Goal: Check status

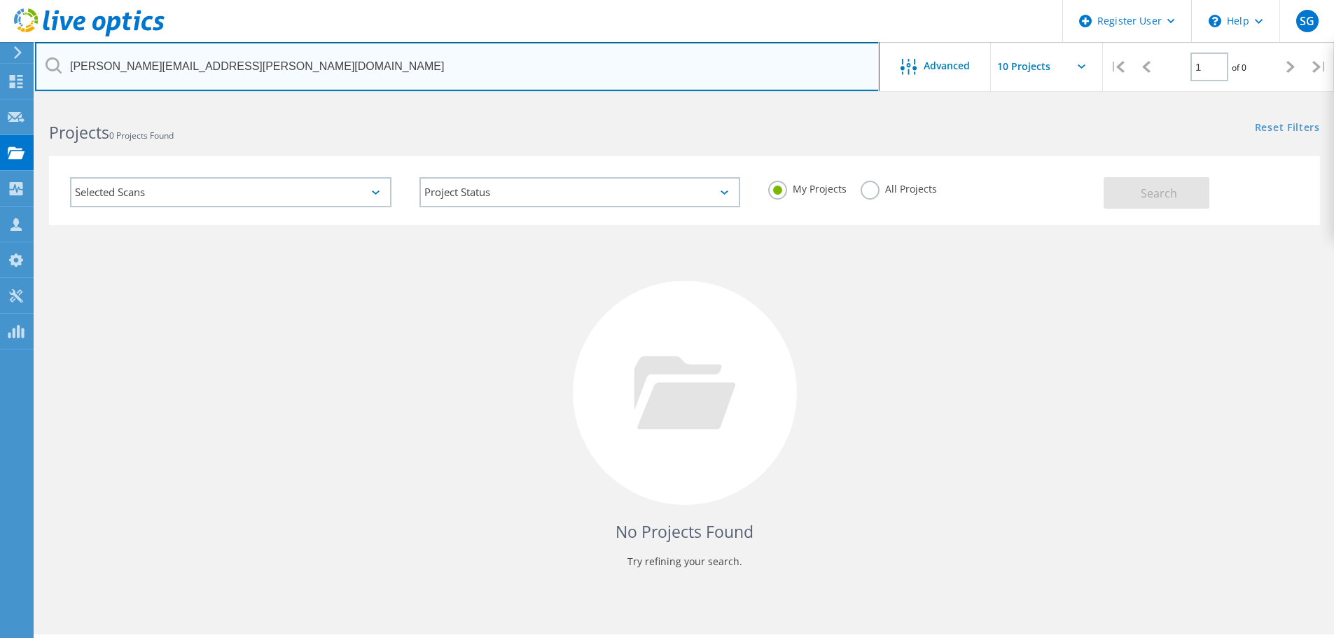
drag, startPoint x: 211, startPoint y: 61, endPoint x: 62, endPoint y: 64, distance: 148.5
click at [62, 64] on input "[PERSON_NAME][EMAIL_ADDRESS][PERSON_NAME][DOMAIN_NAME]" at bounding box center [457, 66] width 844 height 49
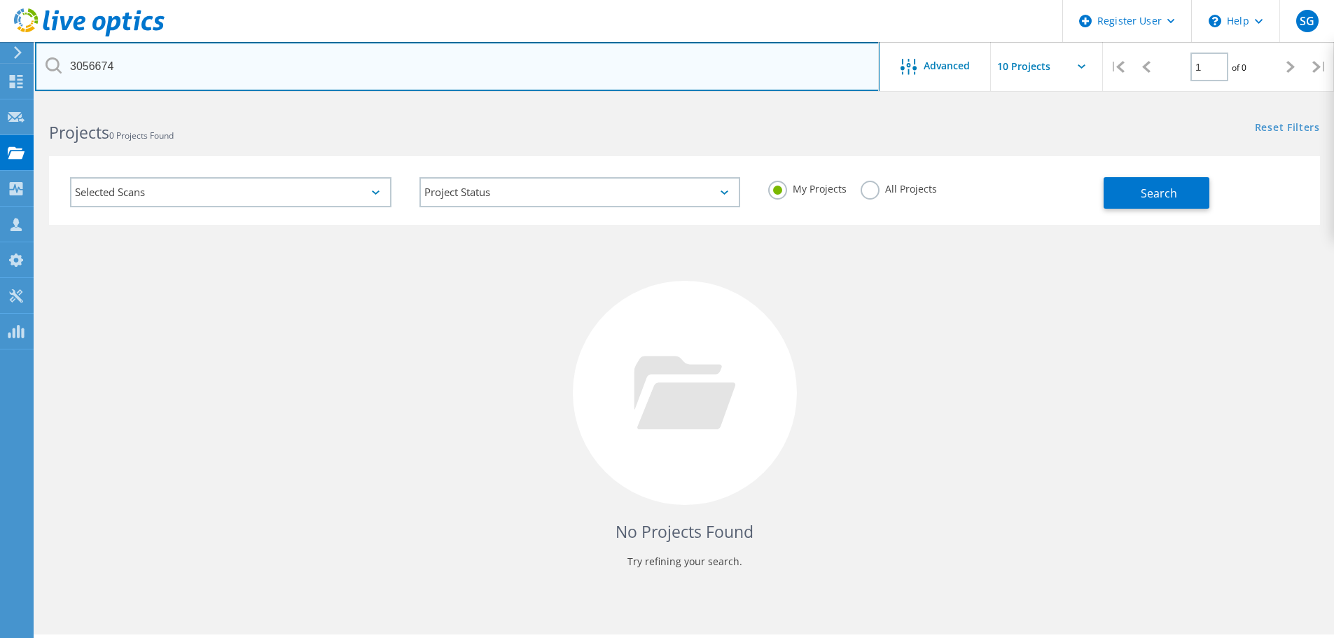
type input "3056674"
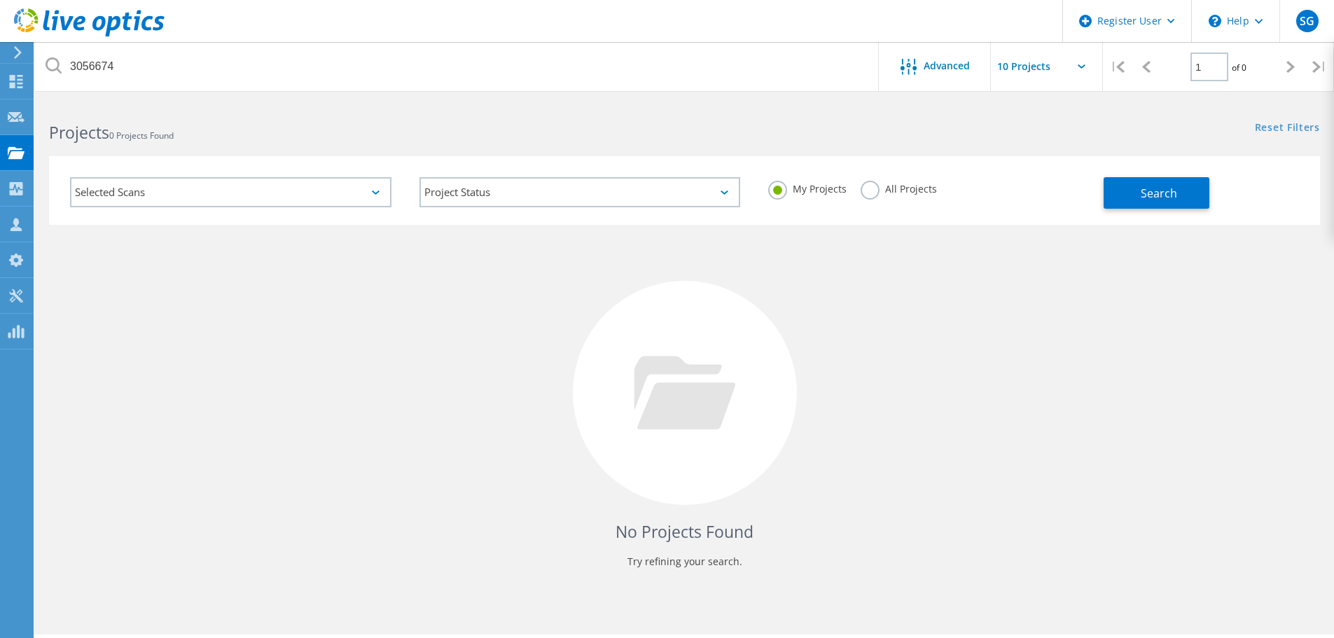
click at [870, 192] on label "All Projects" at bounding box center [898, 187] width 76 height 13
click at [0, 0] on input "All Projects" at bounding box center [0, 0] width 0 height 0
click at [1100, 187] on div "My Projects All Projects" at bounding box center [928, 189] width 349 height 52
click at [1146, 194] on span "Search" at bounding box center [1159, 193] width 36 height 15
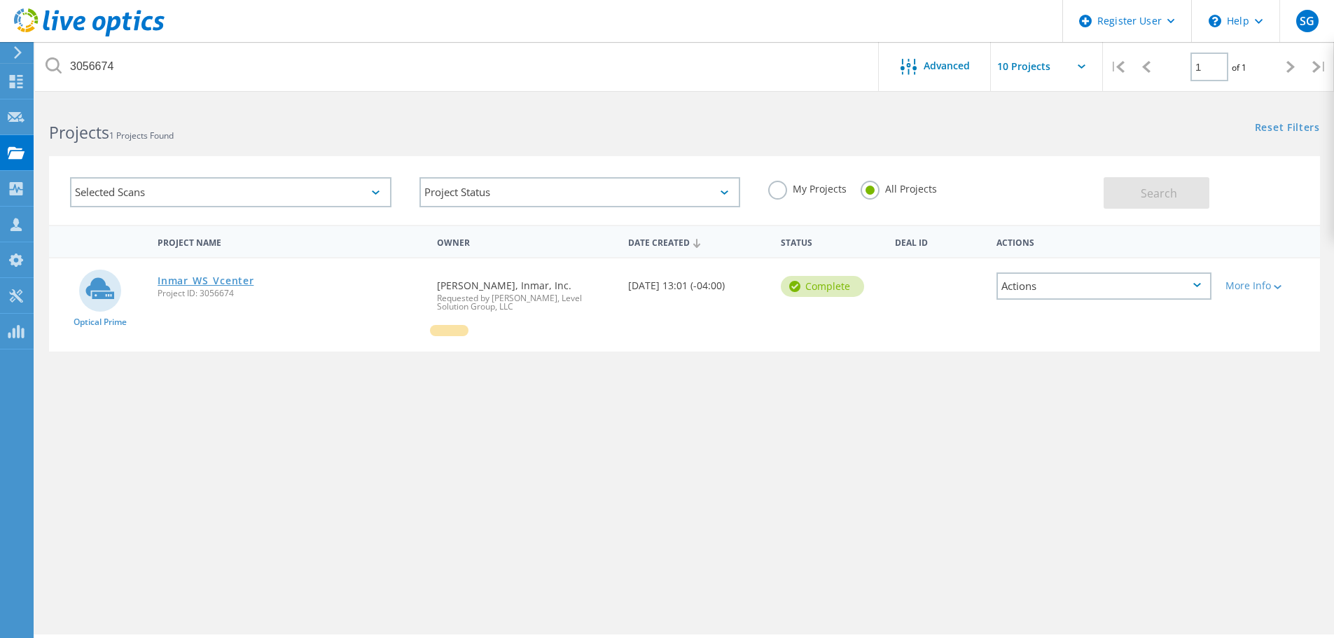
click at [227, 277] on link "Inmar_WS_Vcenter" at bounding box center [206, 281] width 96 height 10
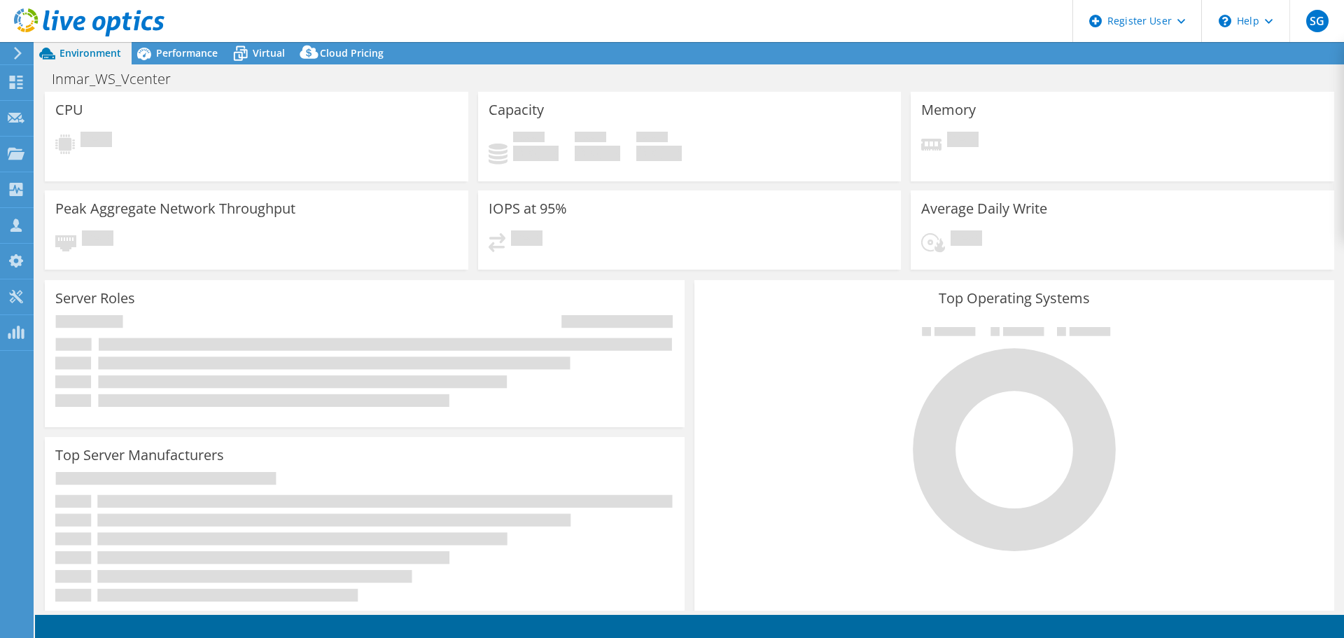
select select "USD"
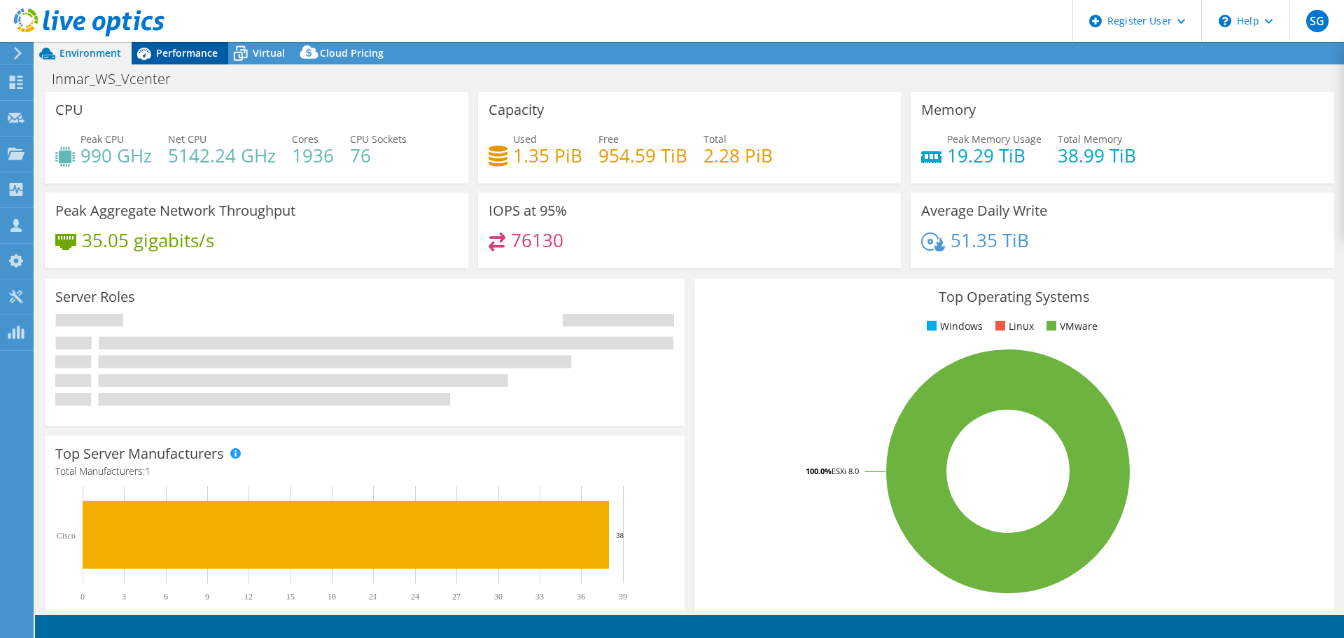
click at [169, 51] on span "Performance" at bounding box center [187, 52] width 62 height 13
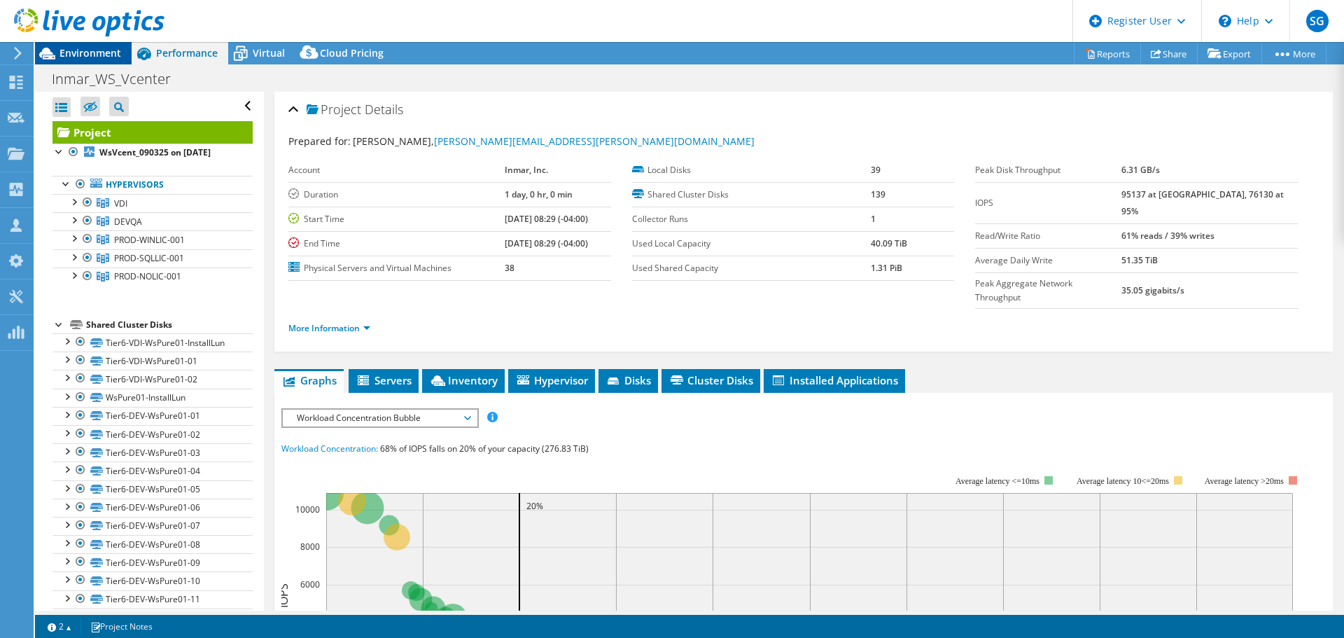
click at [71, 48] on span "Environment" at bounding box center [91, 52] width 62 height 13
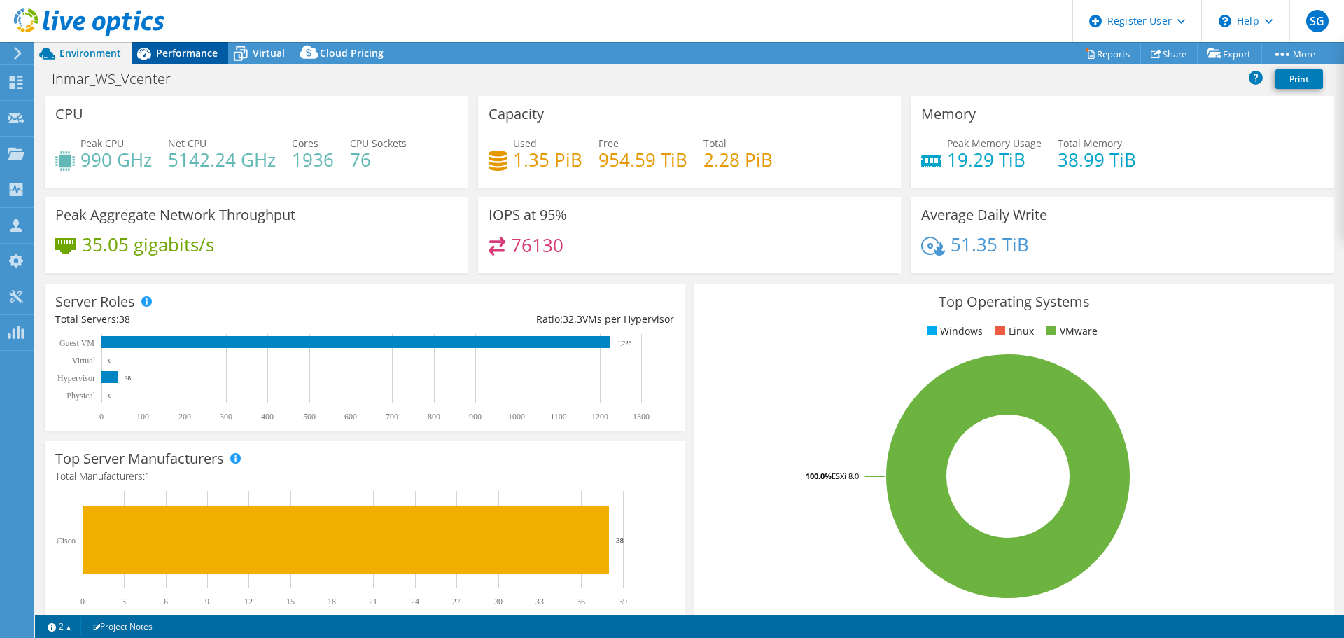
click at [153, 50] on icon at bounding box center [144, 53] width 25 height 25
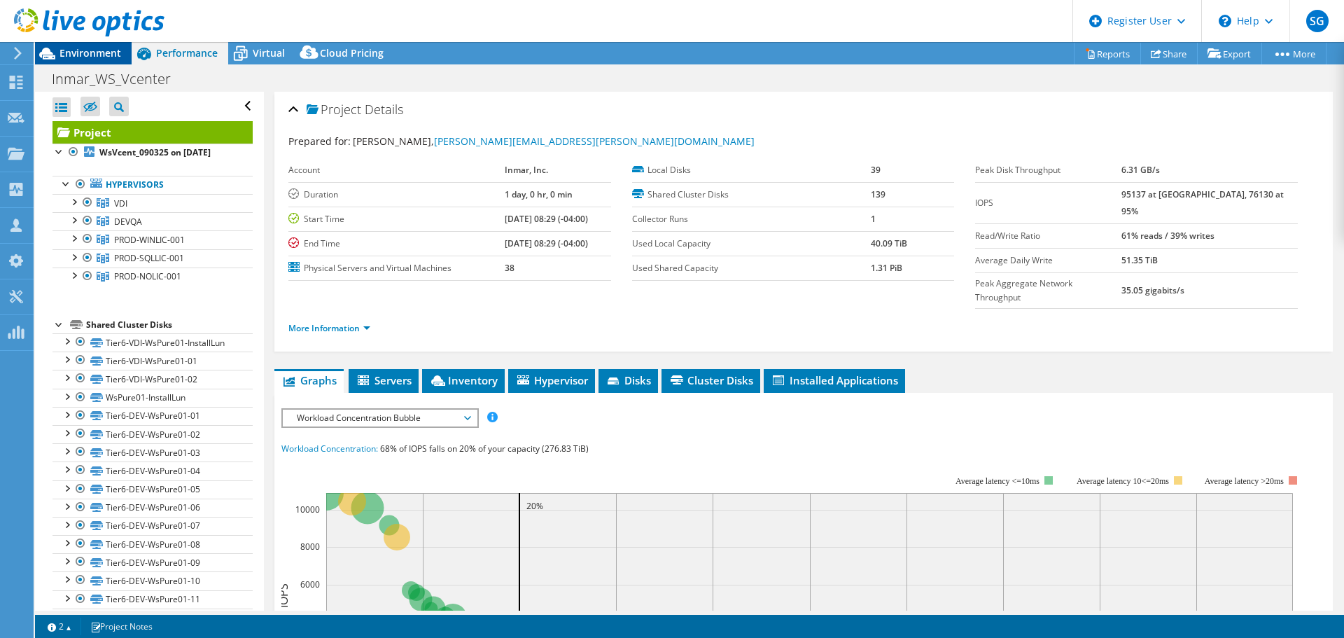
click at [95, 60] on div "Environment" at bounding box center [83, 53] width 97 height 22
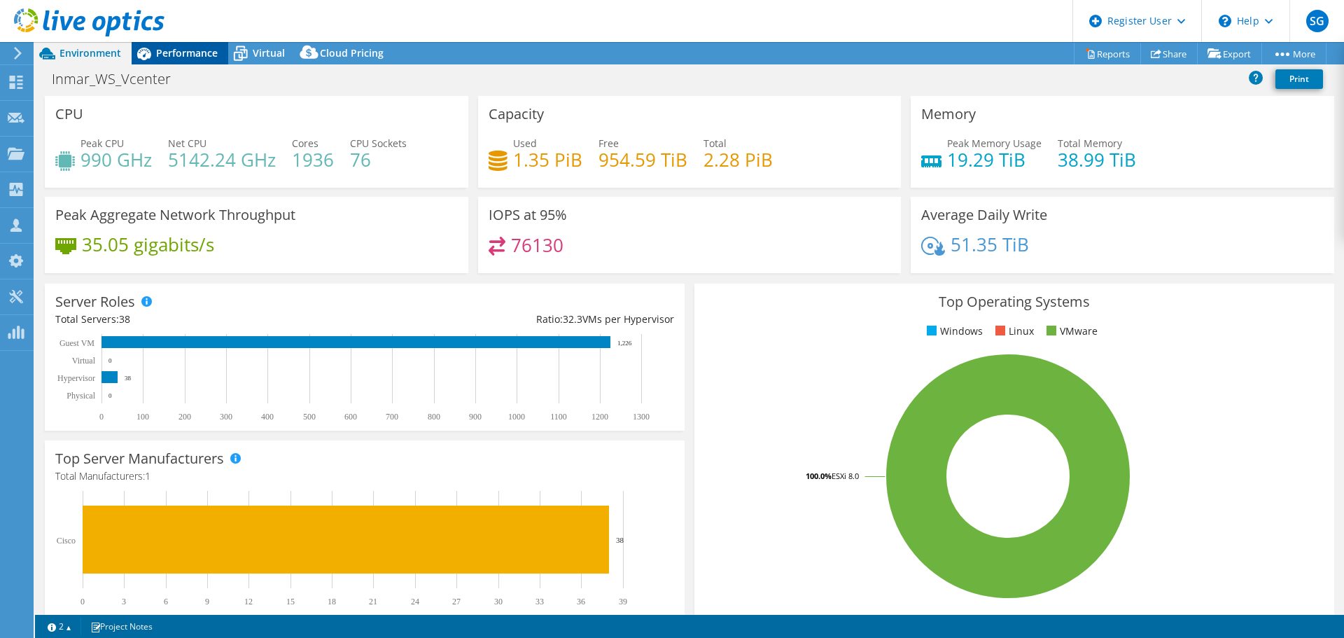
click at [191, 49] on span "Performance" at bounding box center [187, 52] width 62 height 13
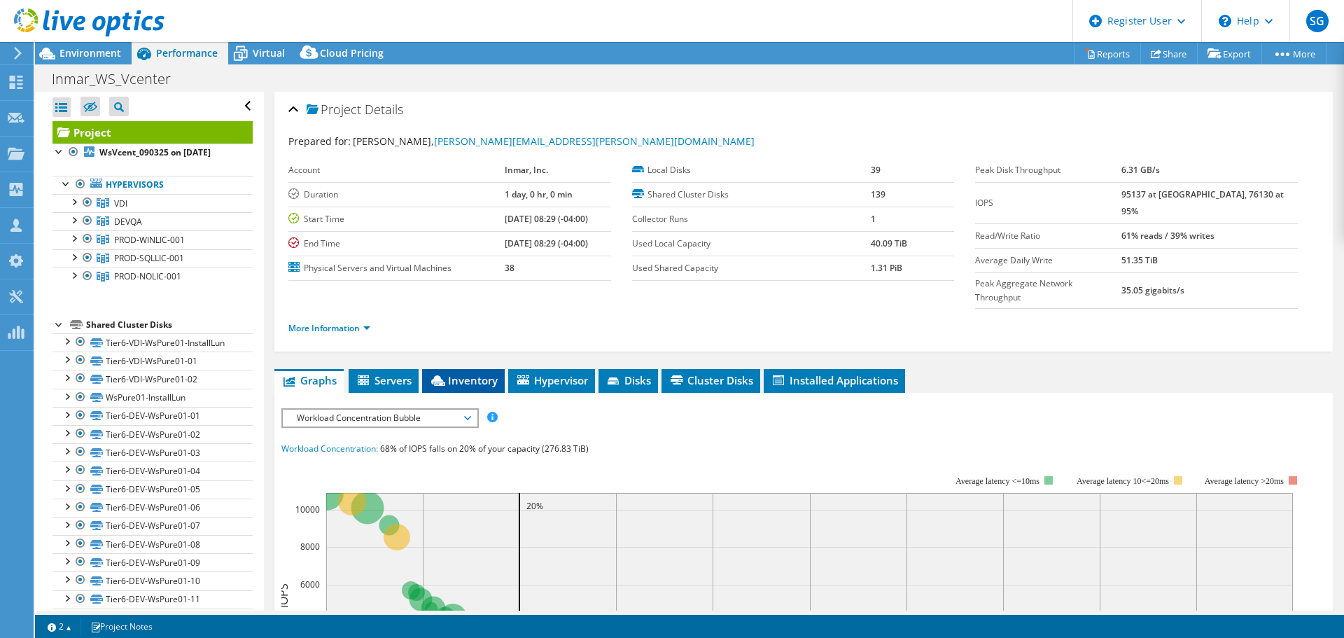
click at [472, 369] on li "Inventory" at bounding box center [463, 381] width 83 height 24
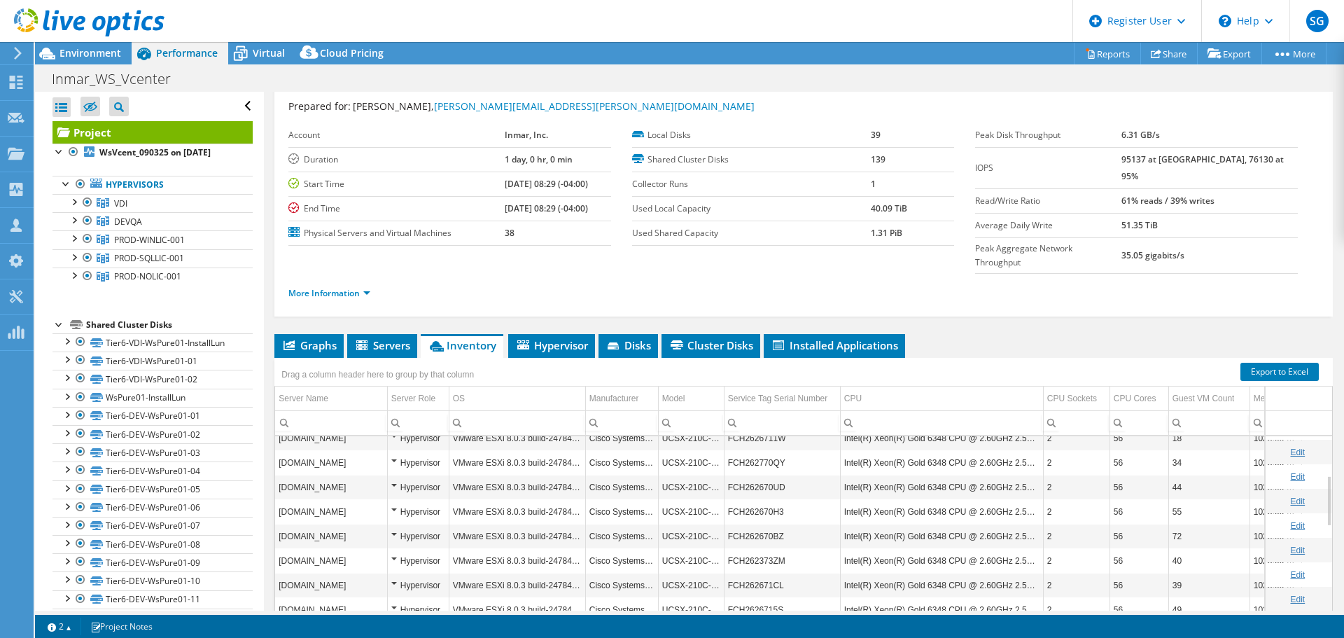
scroll to position [105, 0]
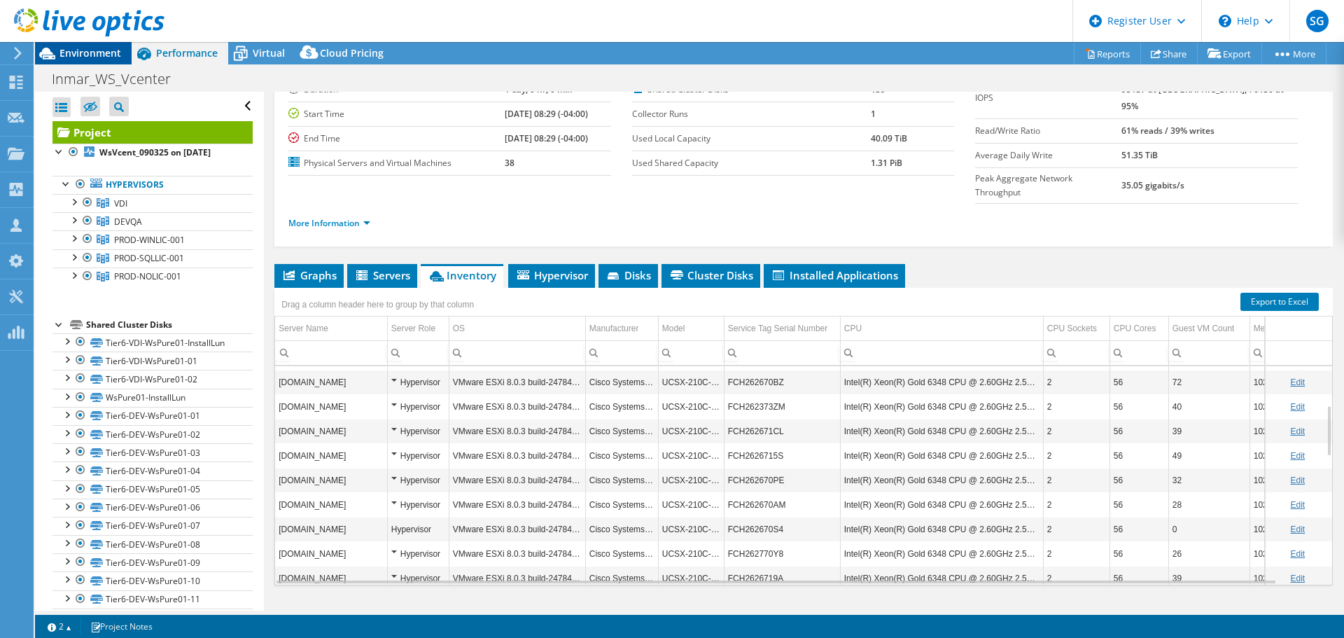
click at [100, 51] on span "Environment" at bounding box center [91, 52] width 62 height 13
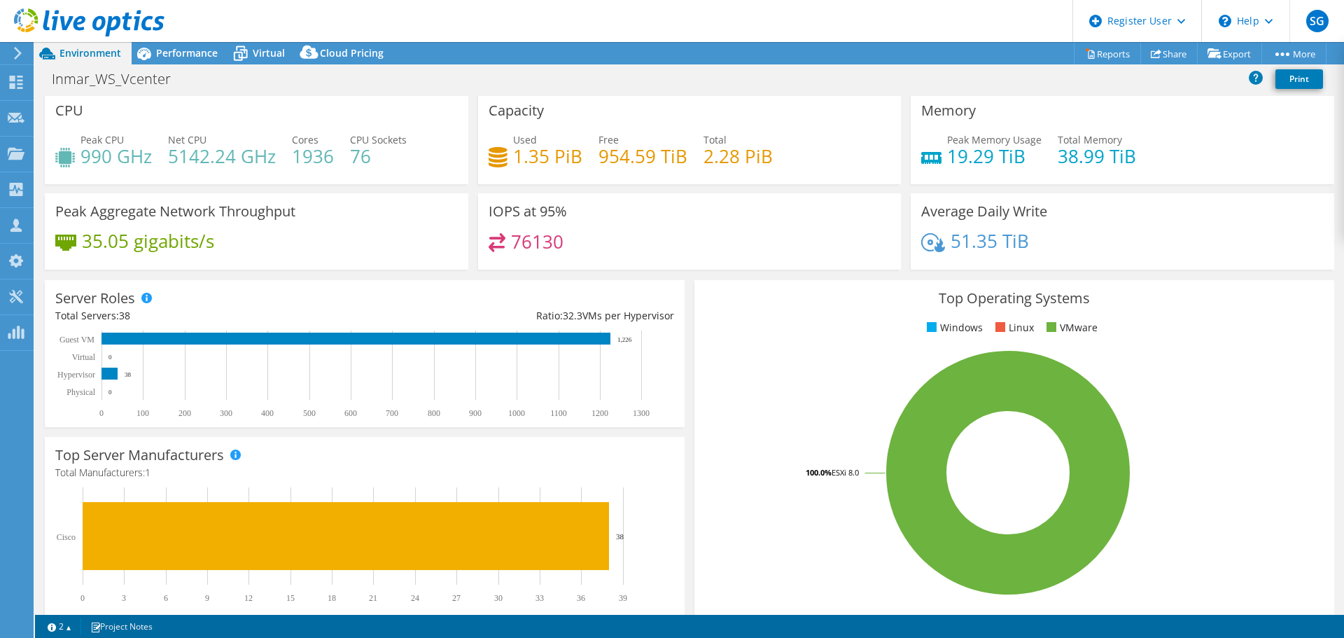
scroll to position [0, 0]
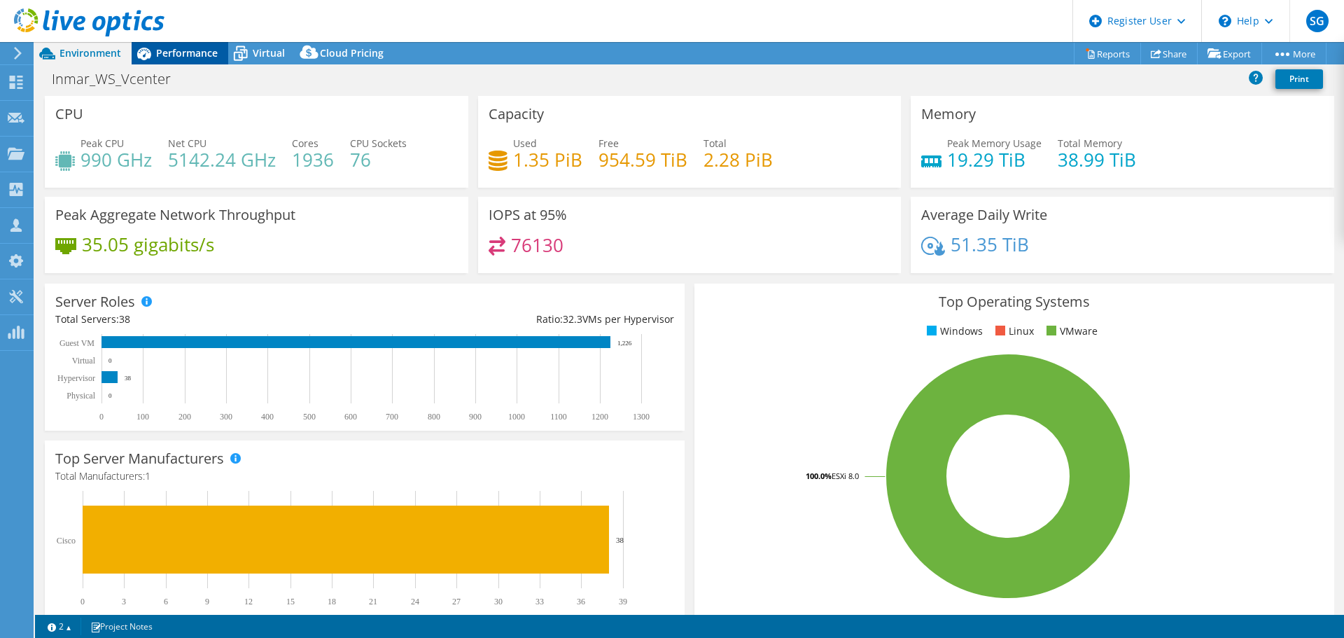
click at [186, 56] on span "Performance" at bounding box center [187, 52] width 62 height 13
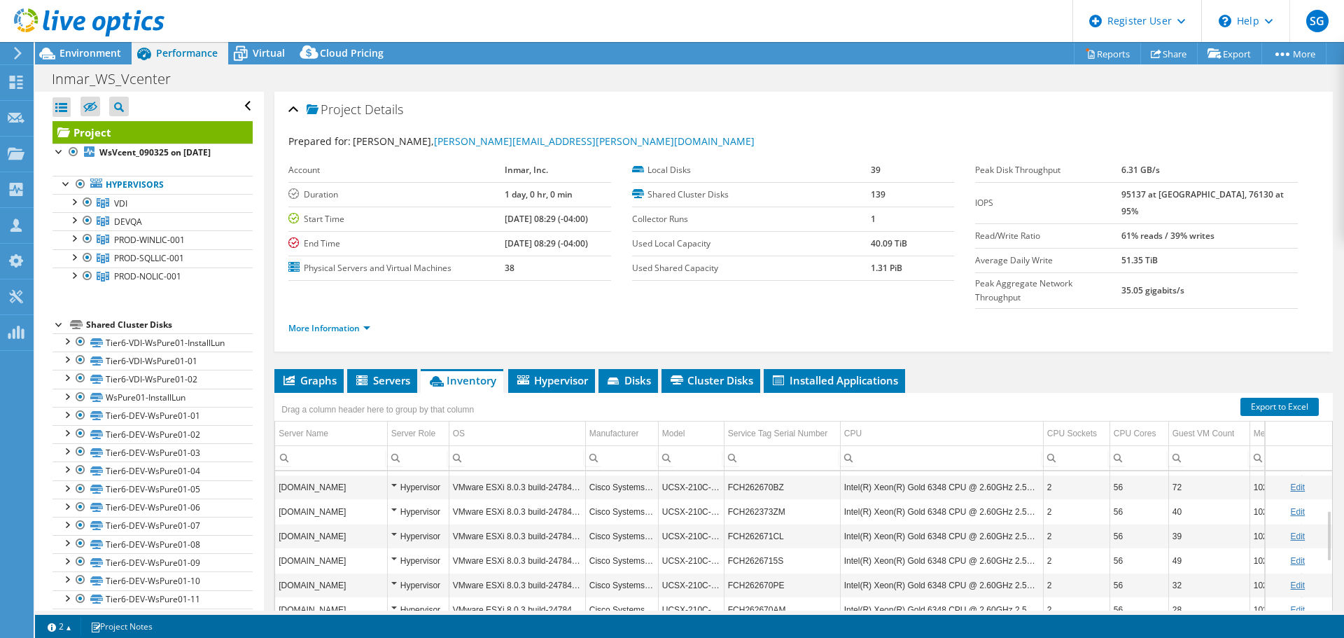
click at [81, 46] on div at bounding box center [82, 23] width 165 height 47
click at [86, 55] on span "Environment" at bounding box center [91, 52] width 62 height 13
